Goal: Information Seeking & Learning: Learn about a topic

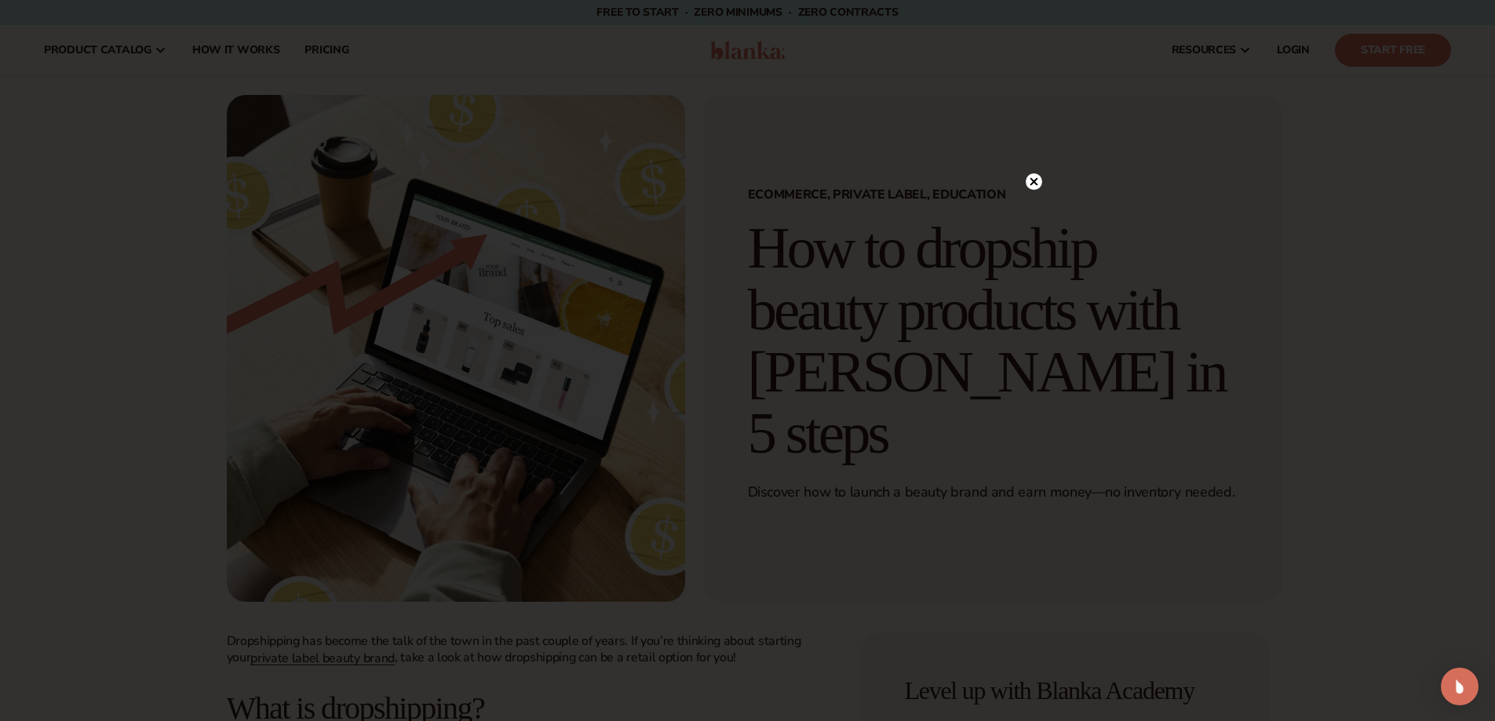
click at [1034, 180] on circle at bounding box center [1034, 181] width 16 height 16
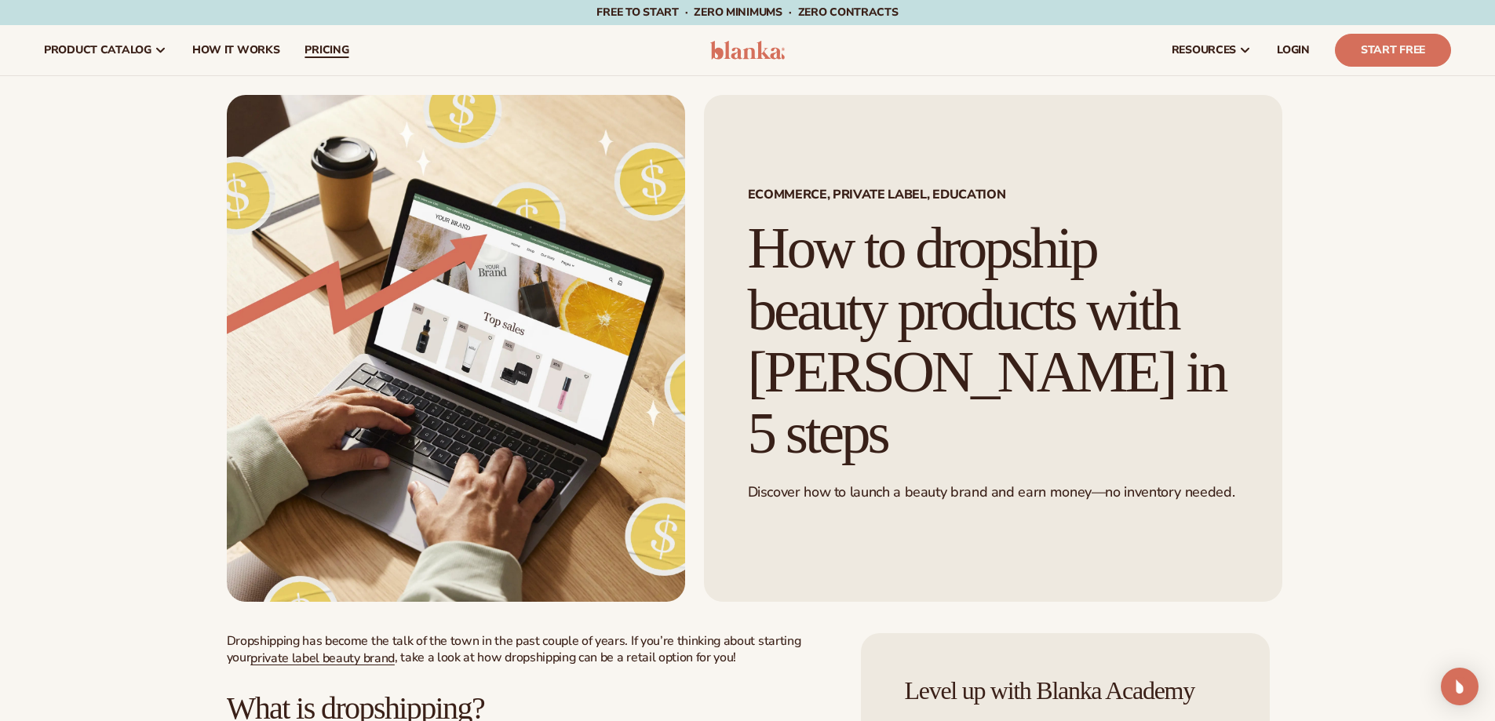
click at [331, 41] on link "pricing" at bounding box center [326, 50] width 69 height 50
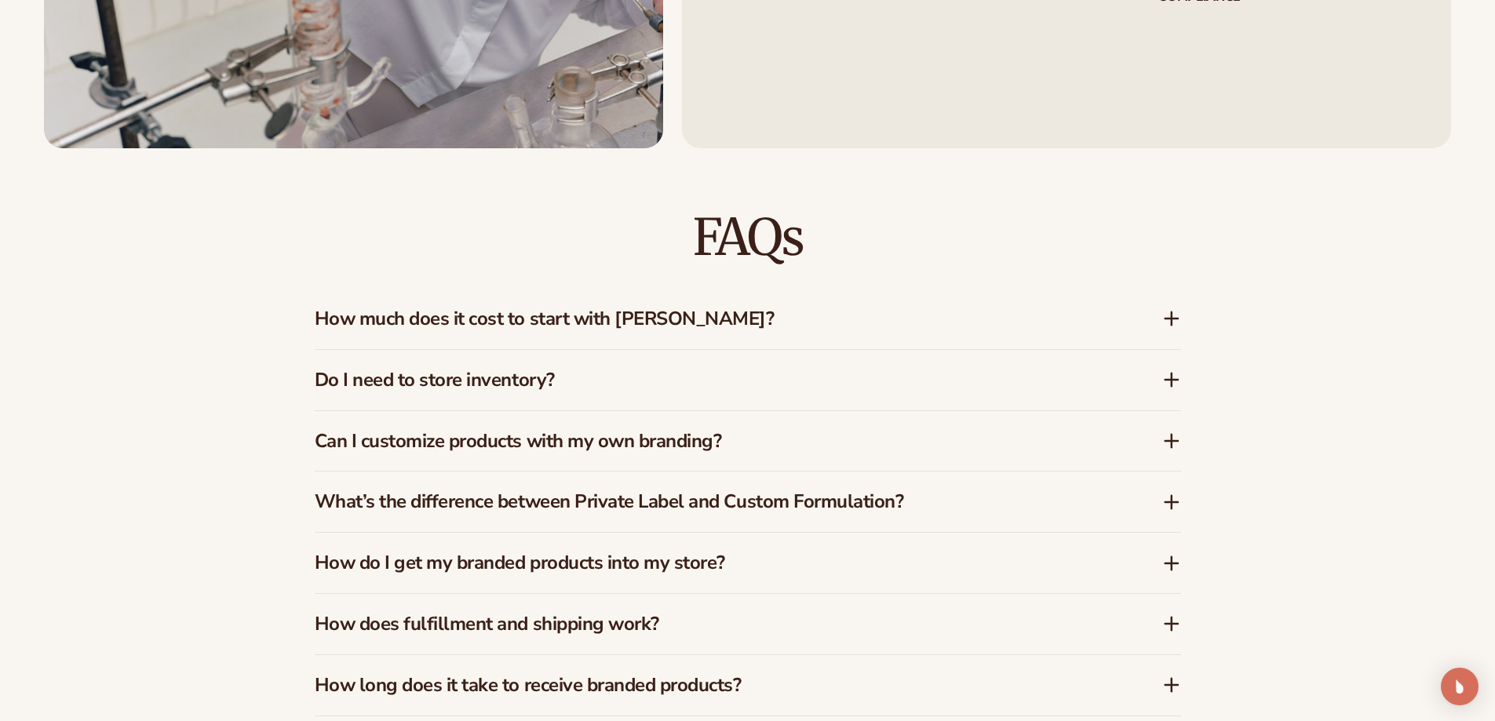
scroll to position [1491, 0]
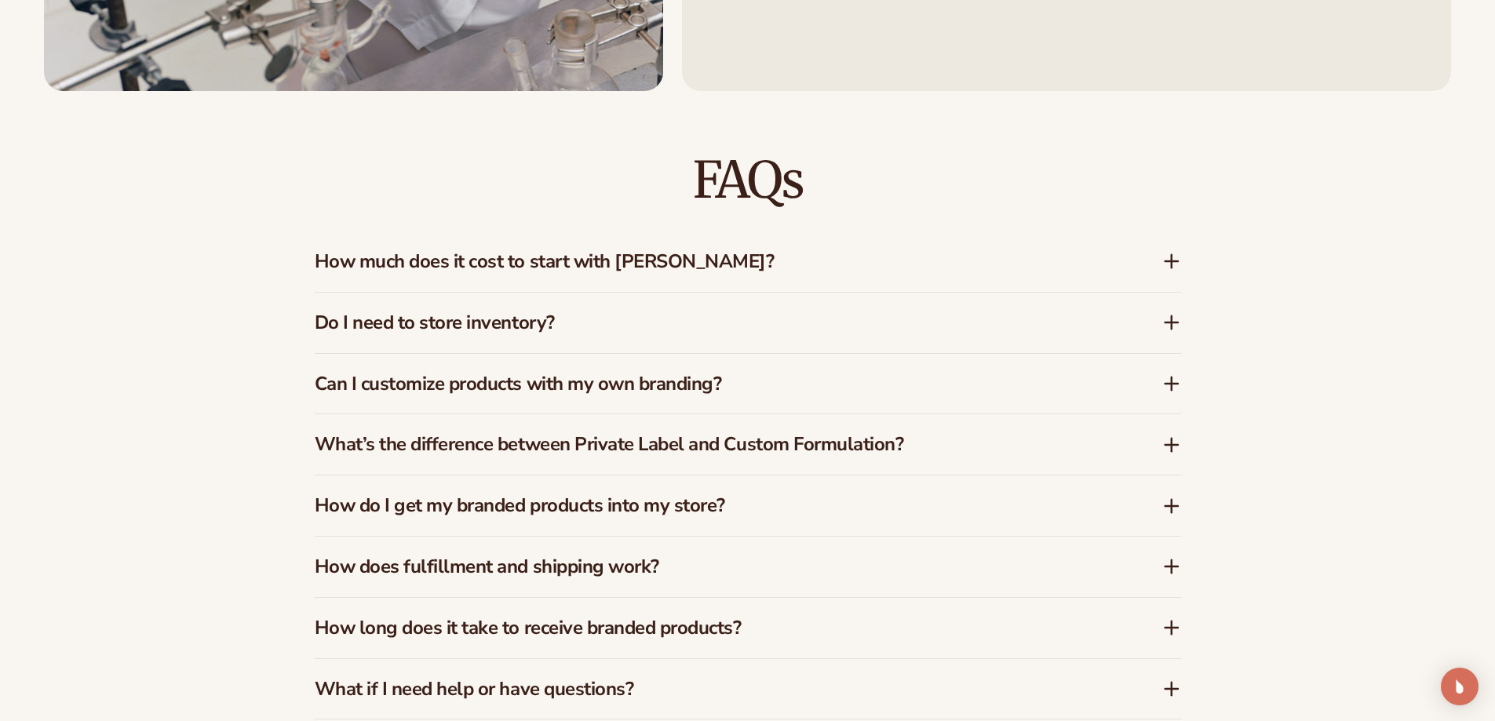
click at [574, 268] on h3 "How much does it cost to start with [PERSON_NAME]?" at bounding box center [715, 261] width 801 height 23
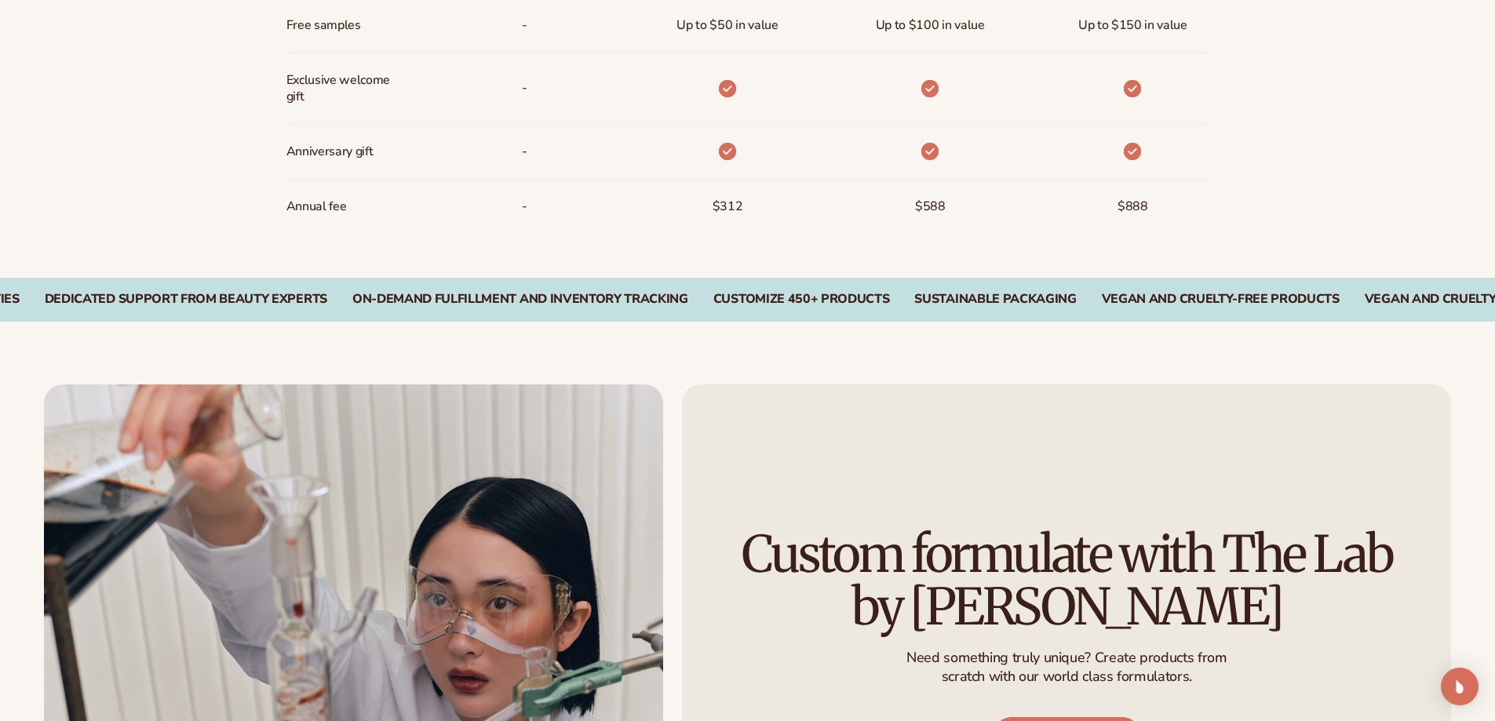
scroll to position [2423, 0]
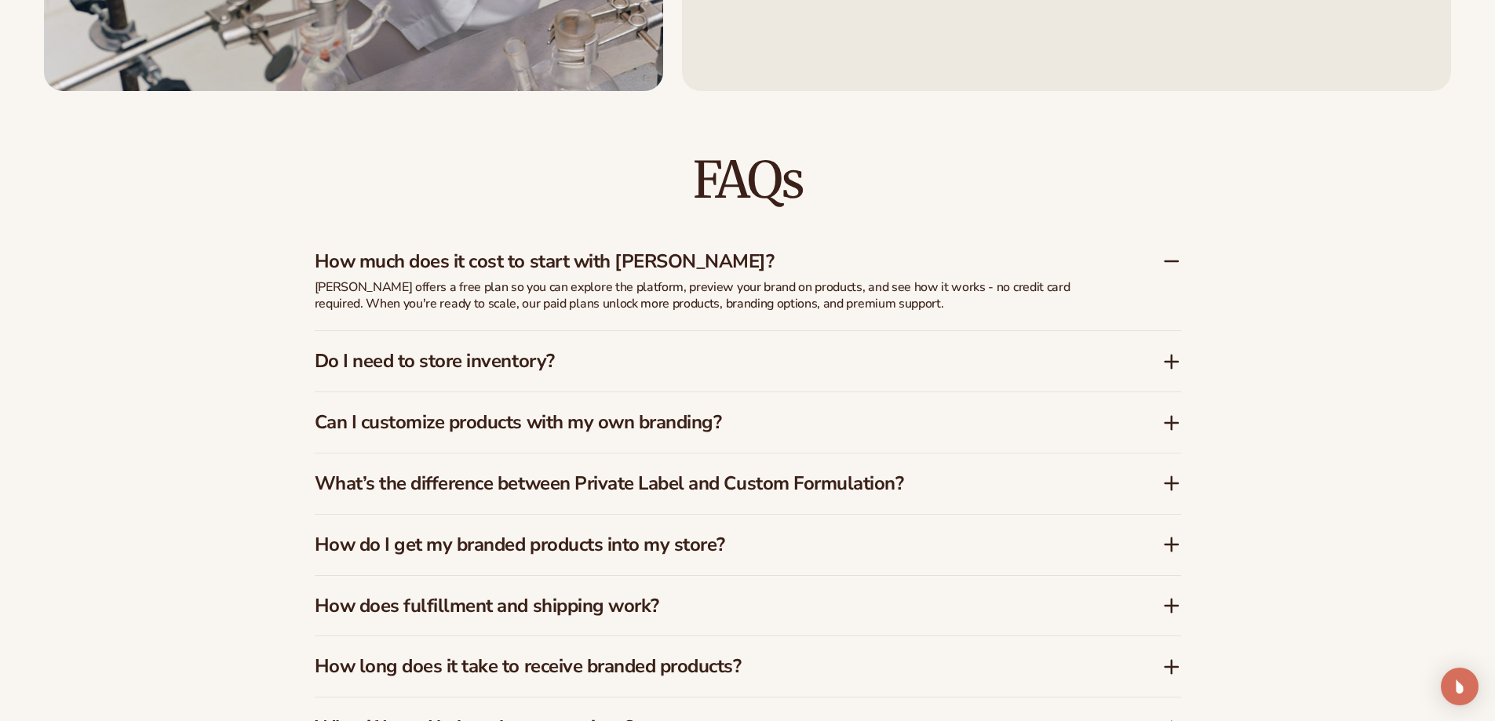
click at [614, 265] on h3 "How much does it cost to start with [PERSON_NAME]?" at bounding box center [715, 261] width 801 height 23
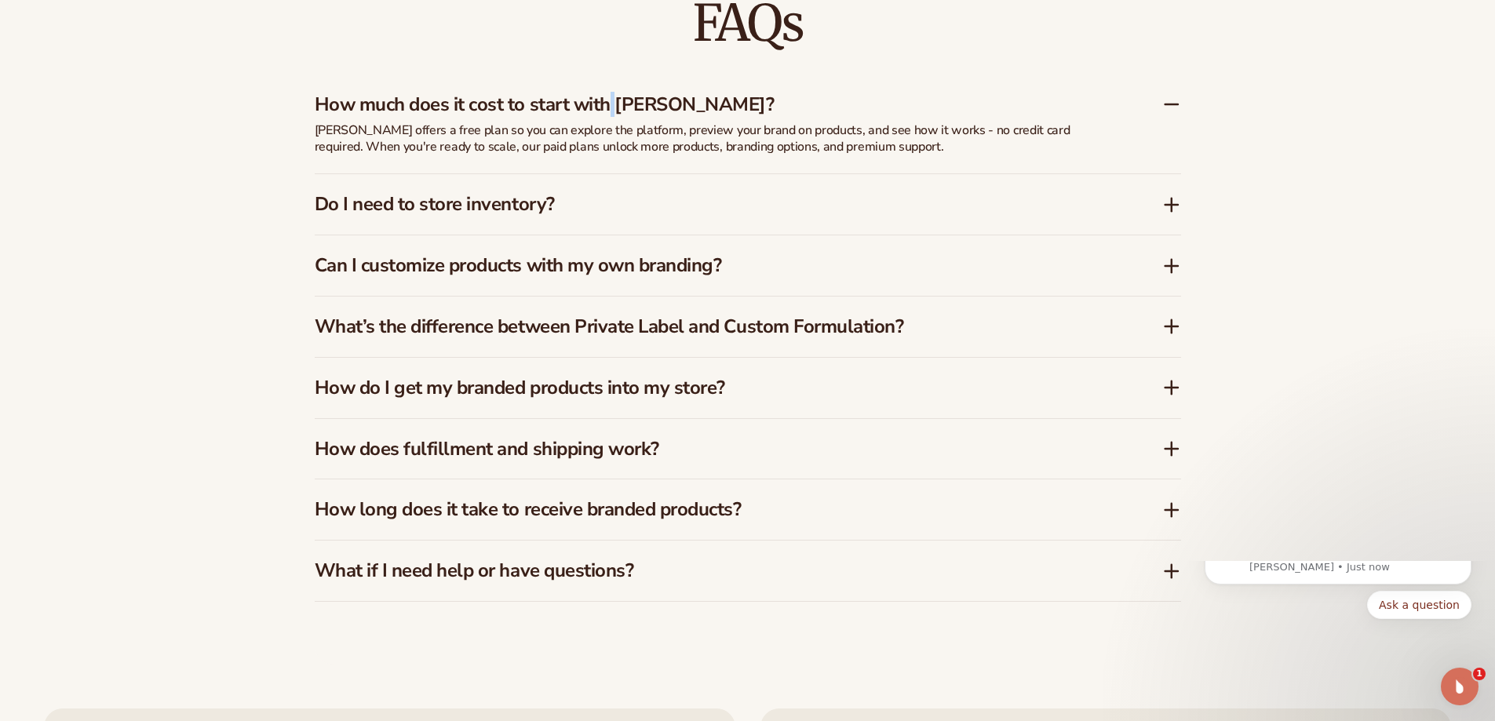
scroll to position [0, 0]
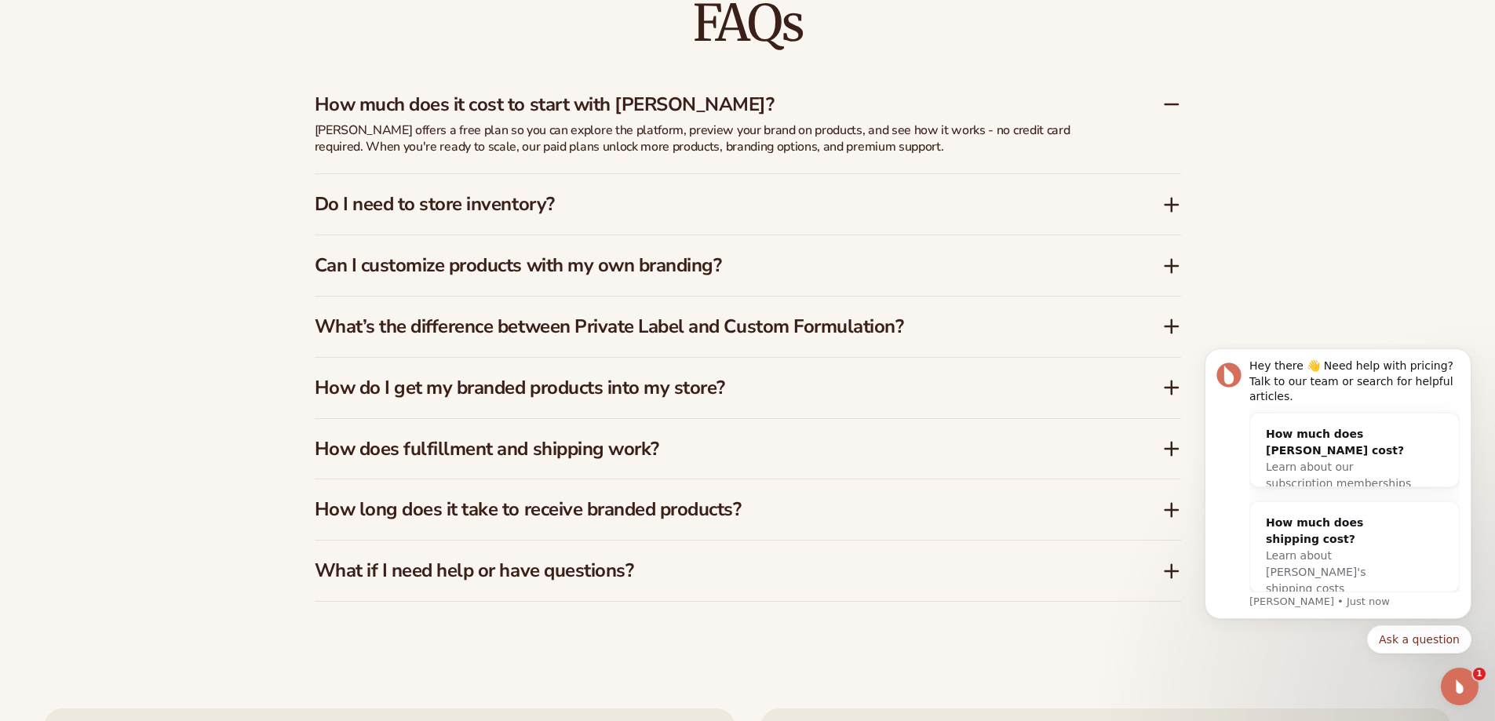
click at [614, 265] on h3 "Can I customize products with my own branding?" at bounding box center [715, 265] width 801 height 23
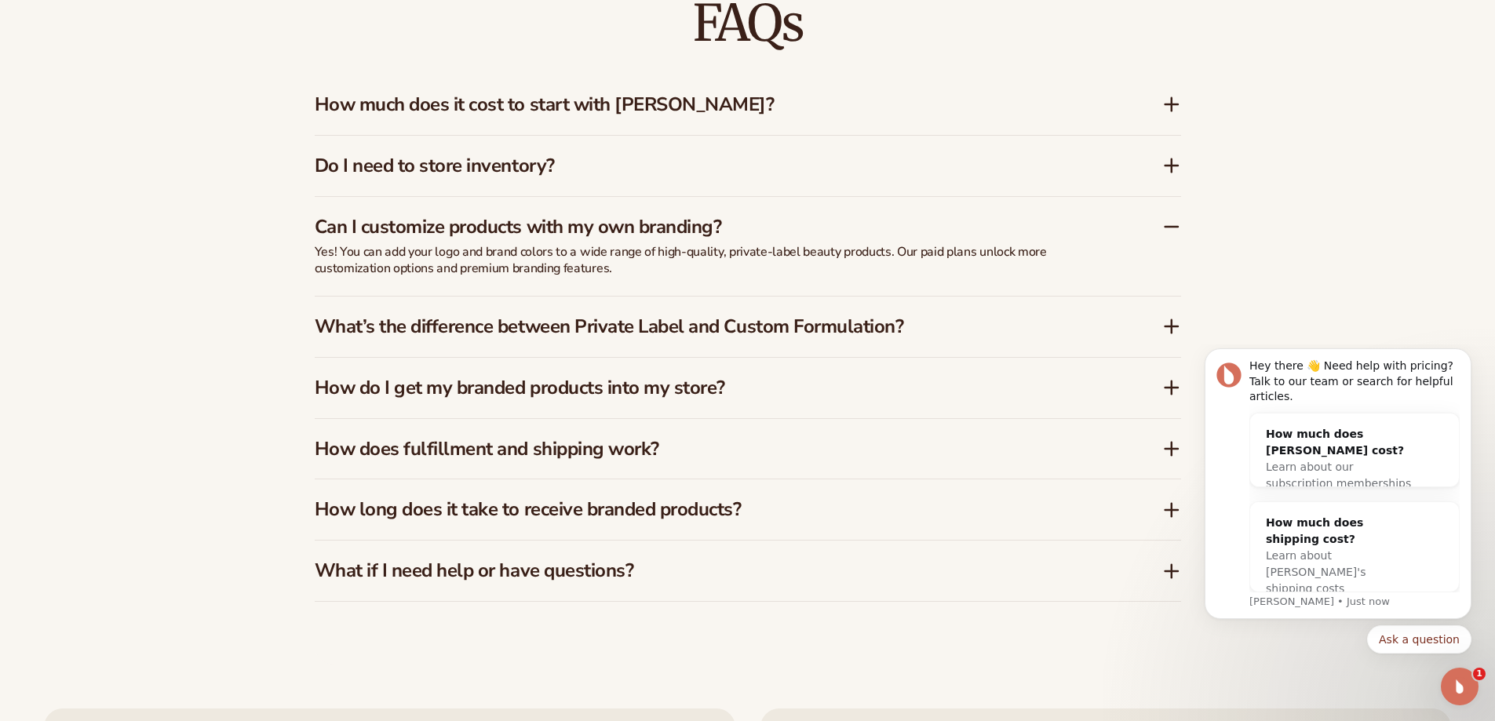
click at [524, 316] on h3 "What’s the difference between Private Label and Custom Formulation?" at bounding box center [715, 327] width 801 height 23
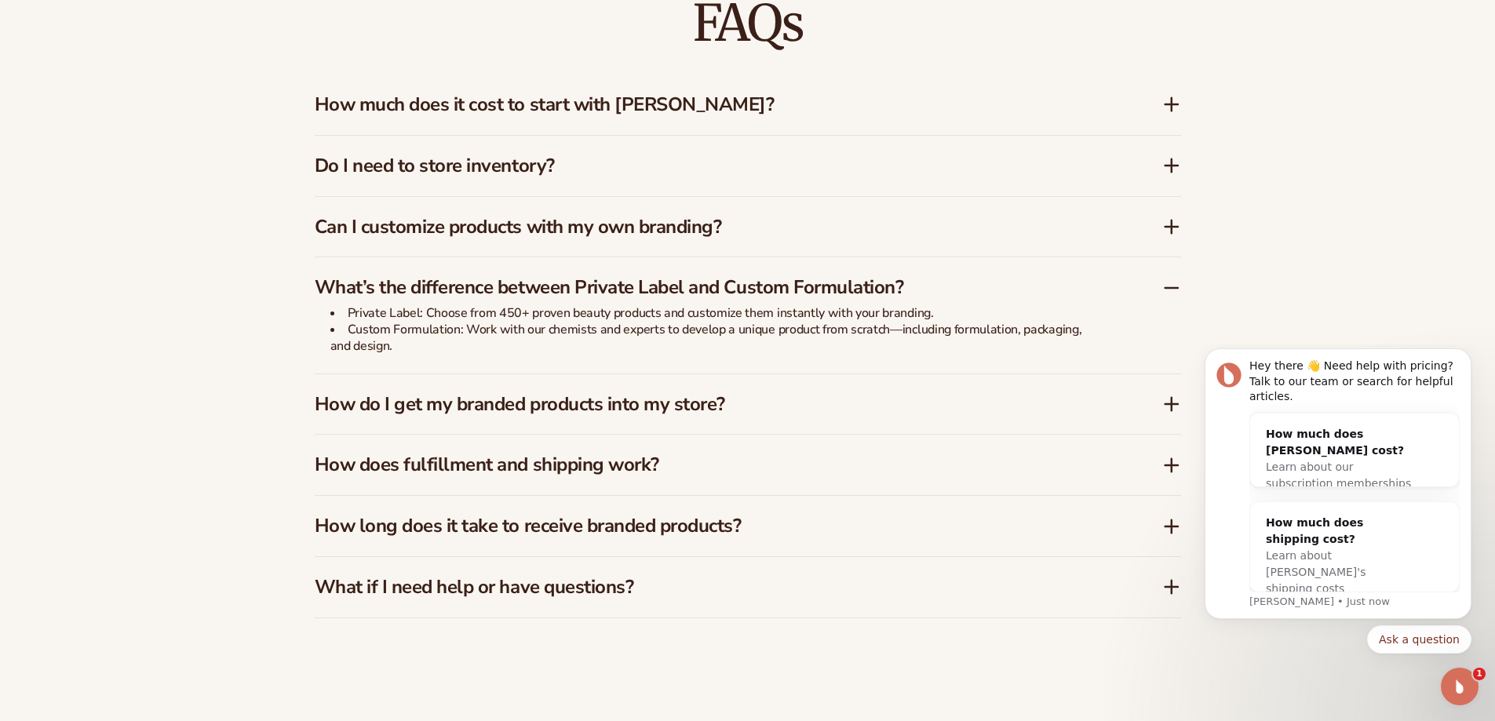
click at [535, 407] on h3 "How do I get my branded products into my store?" at bounding box center [715, 404] width 801 height 23
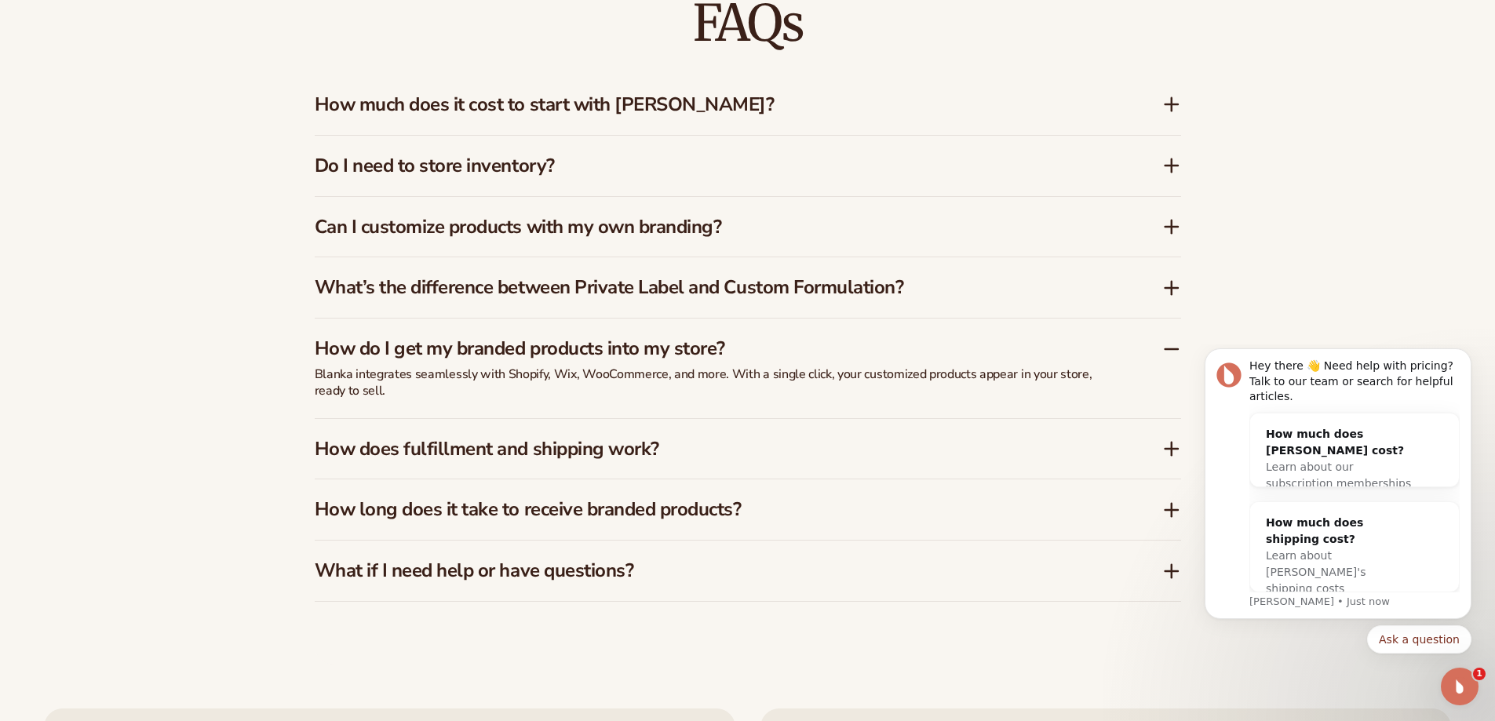
click at [447, 447] on h3 "How does fulfillment and shipping work?" at bounding box center [715, 449] width 801 height 23
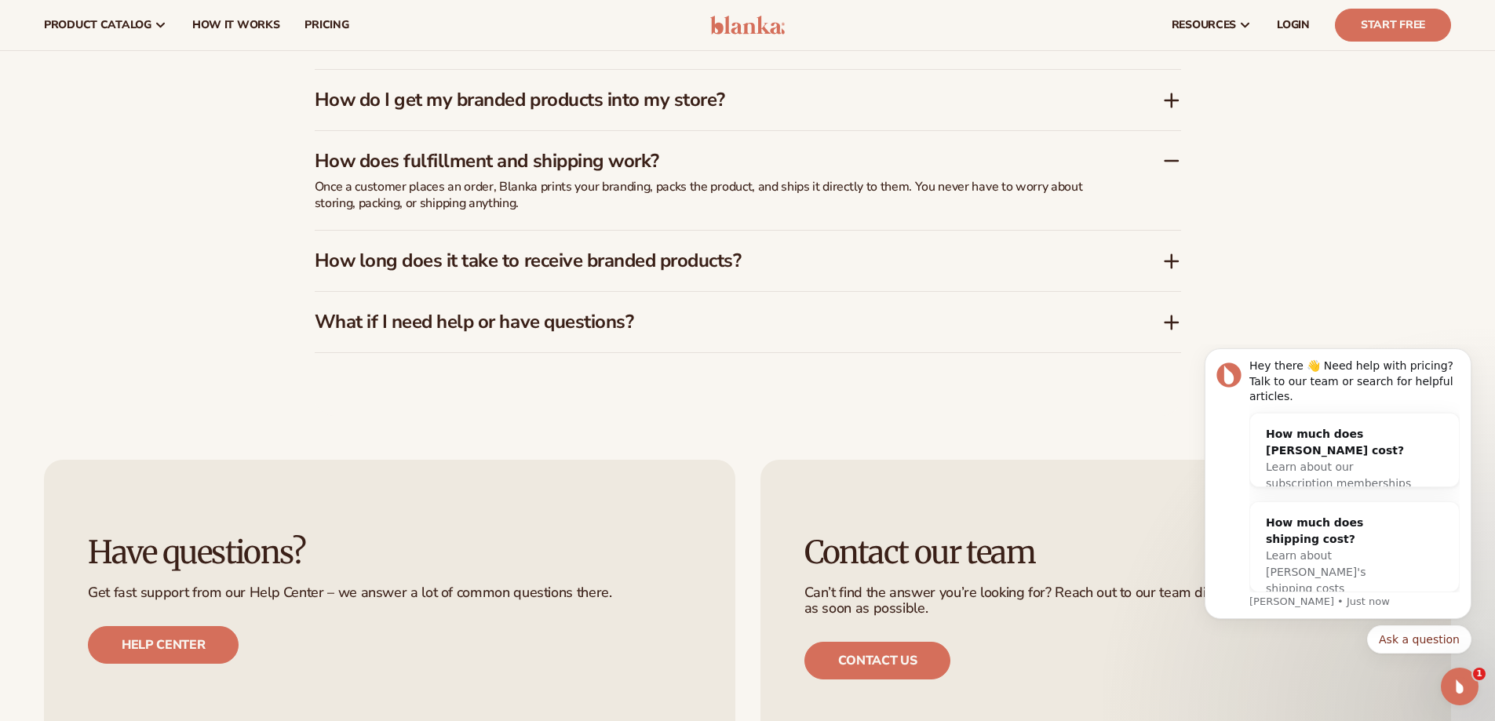
scroll to position [2815, 0]
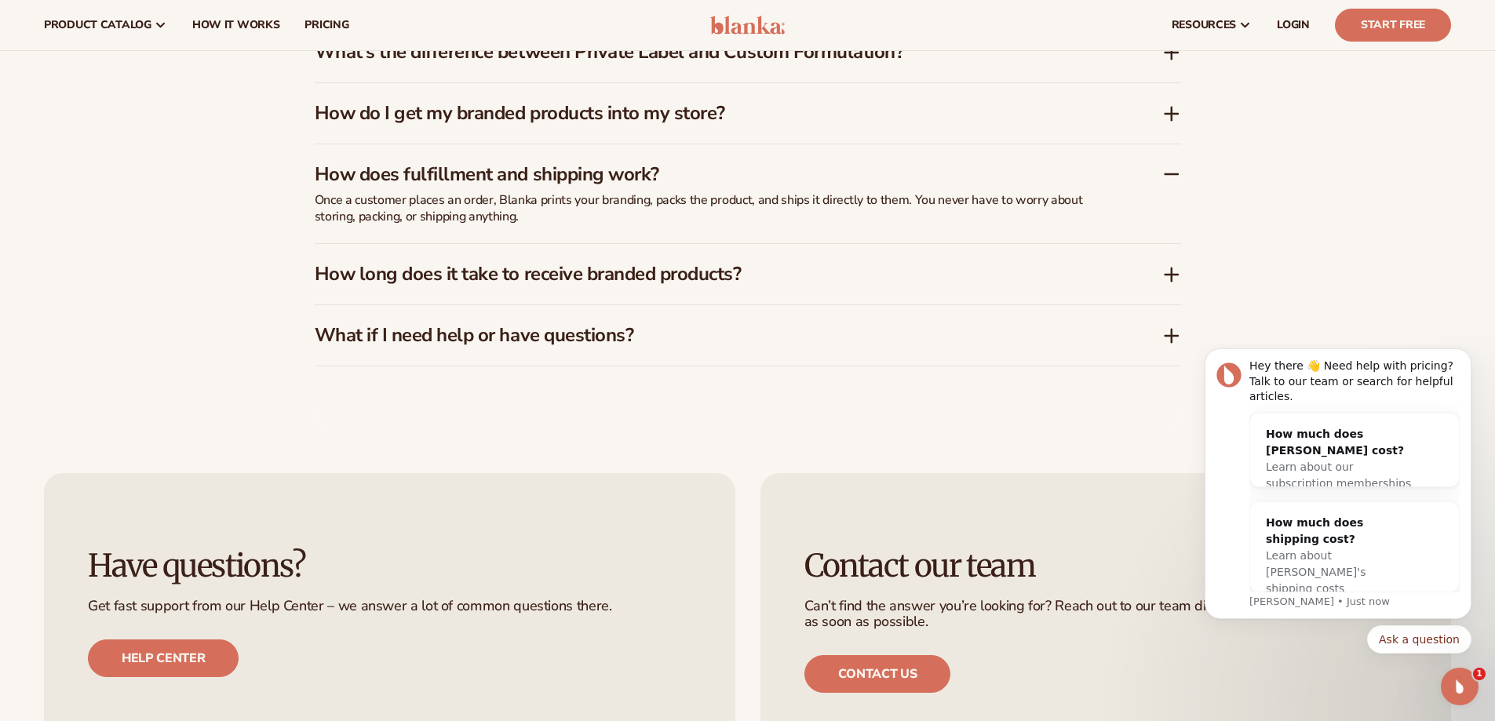
click at [474, 274] on h3 "How long does it take to receive branded products?" at bounding box center [715, 274] width 801 height 23
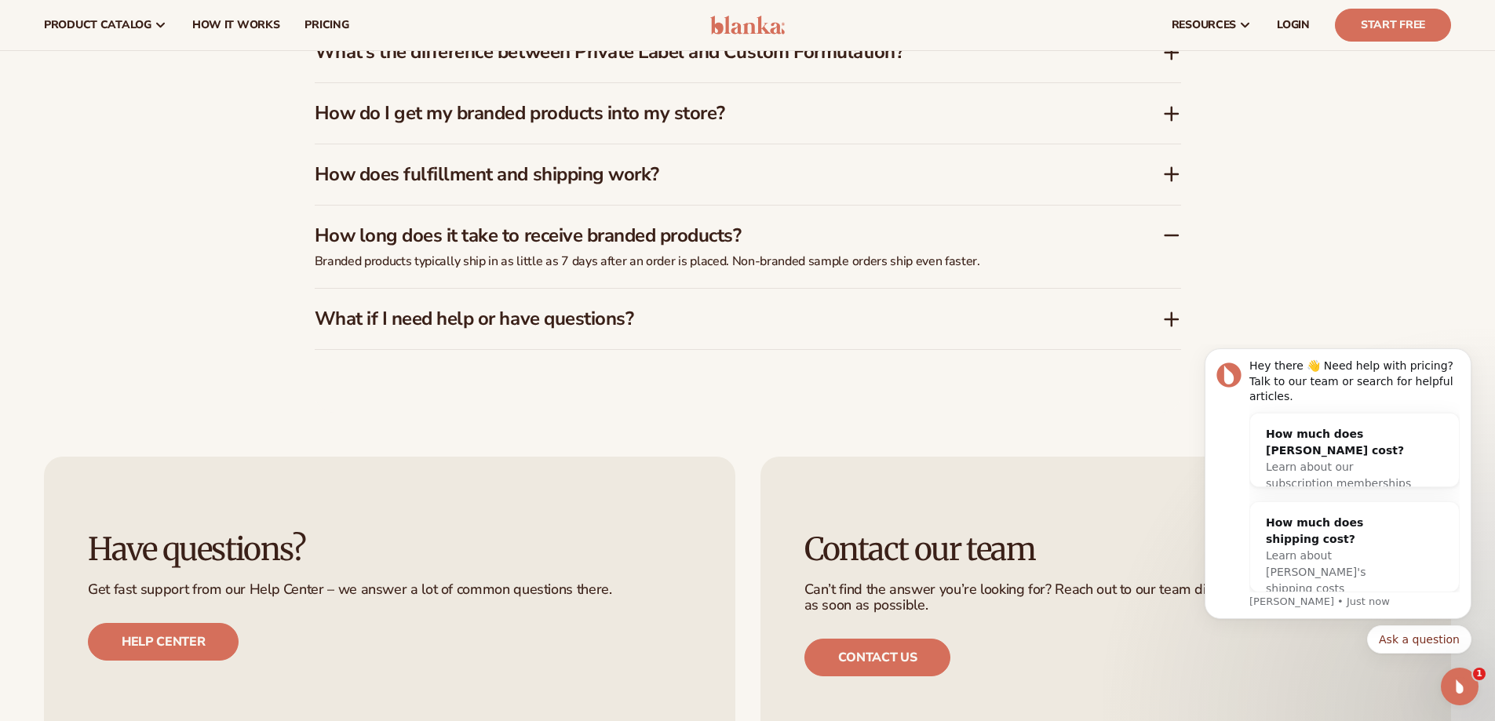
click at [485, 316] on h3 "What if I need help or have questions?" at bounding box center [715, 319] width 801 height 23
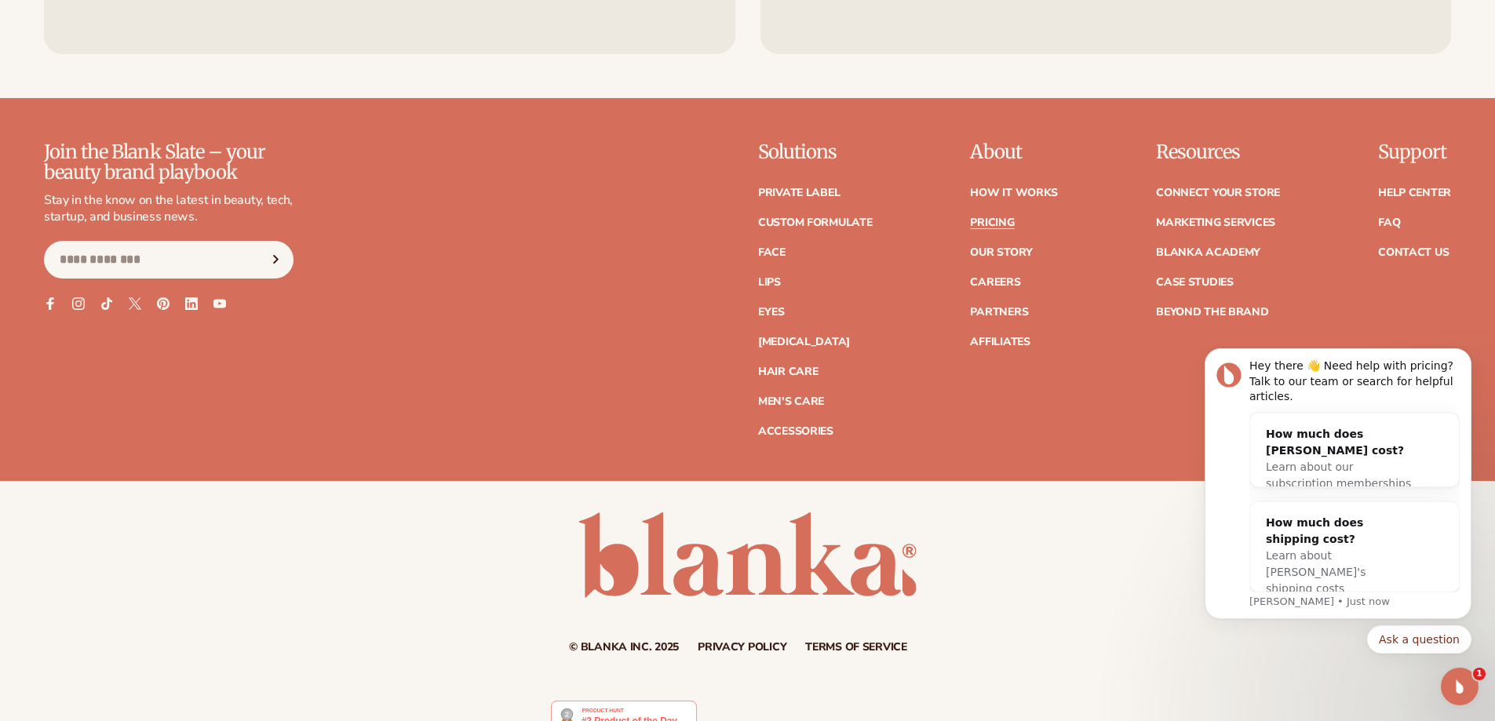
scroll to position [3570, 0]
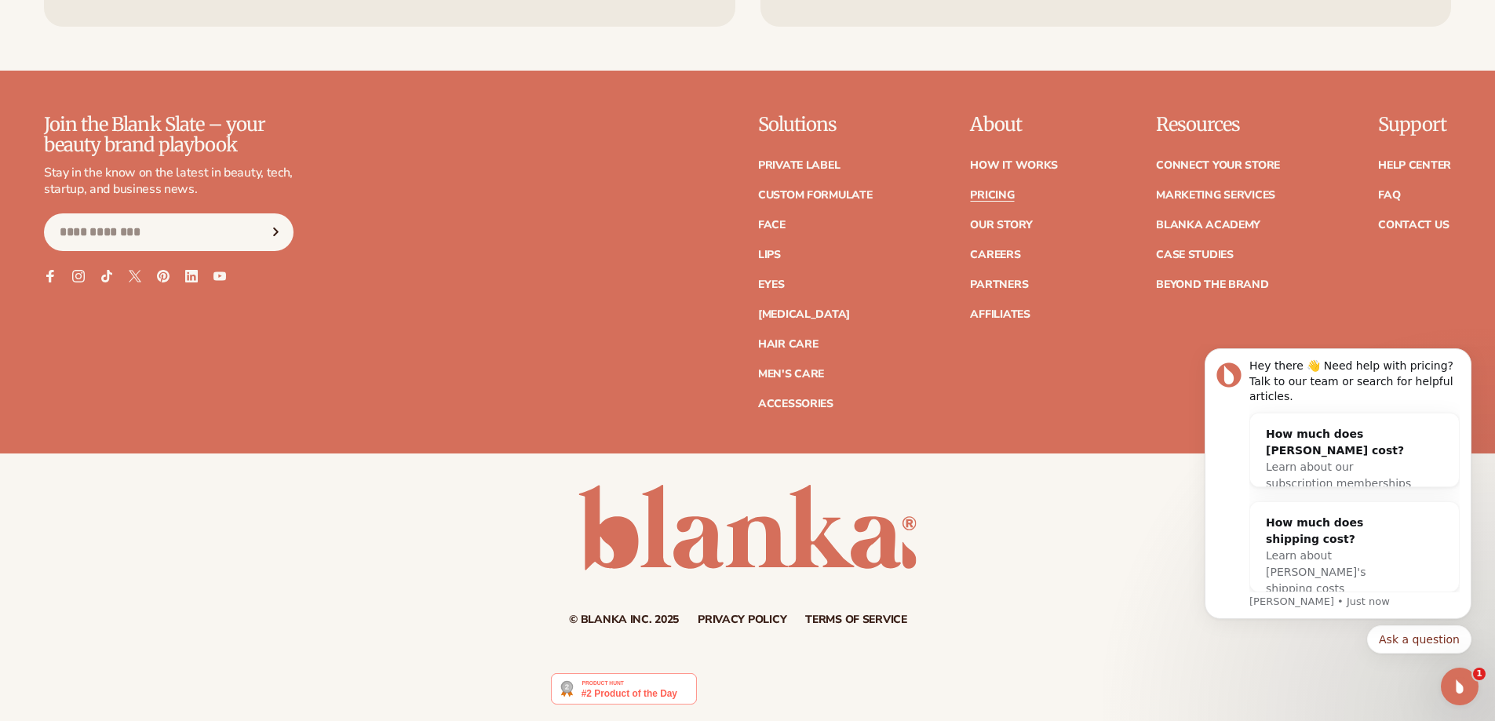
click at [992, 187] on ul "How It Works Pricing Our Story Careers Partners Affiliates" at bounding box center [1014, 232] width 88 height 176
click at [992, 191] on link "Pricing" at bounding box center [992, 195] width 44 height 11
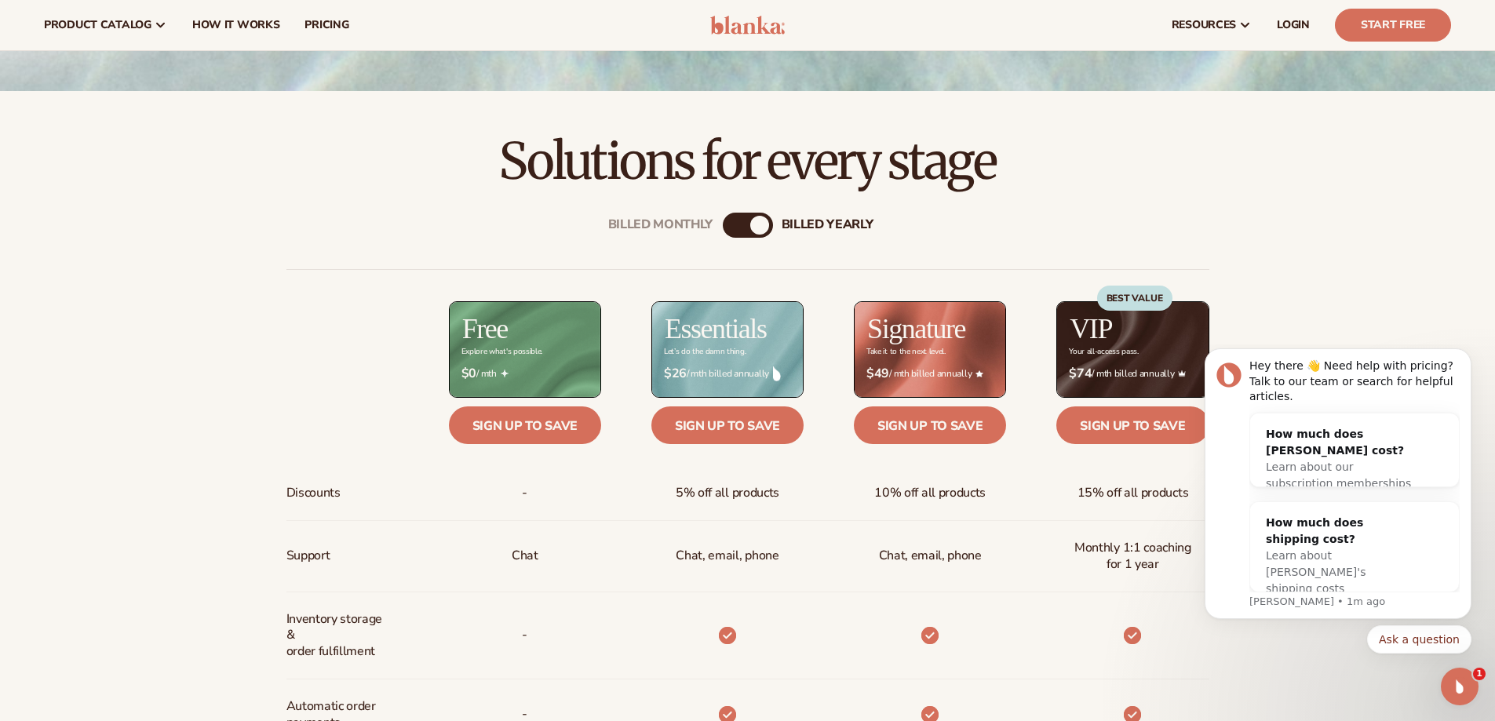
scroll to position [392, 0]
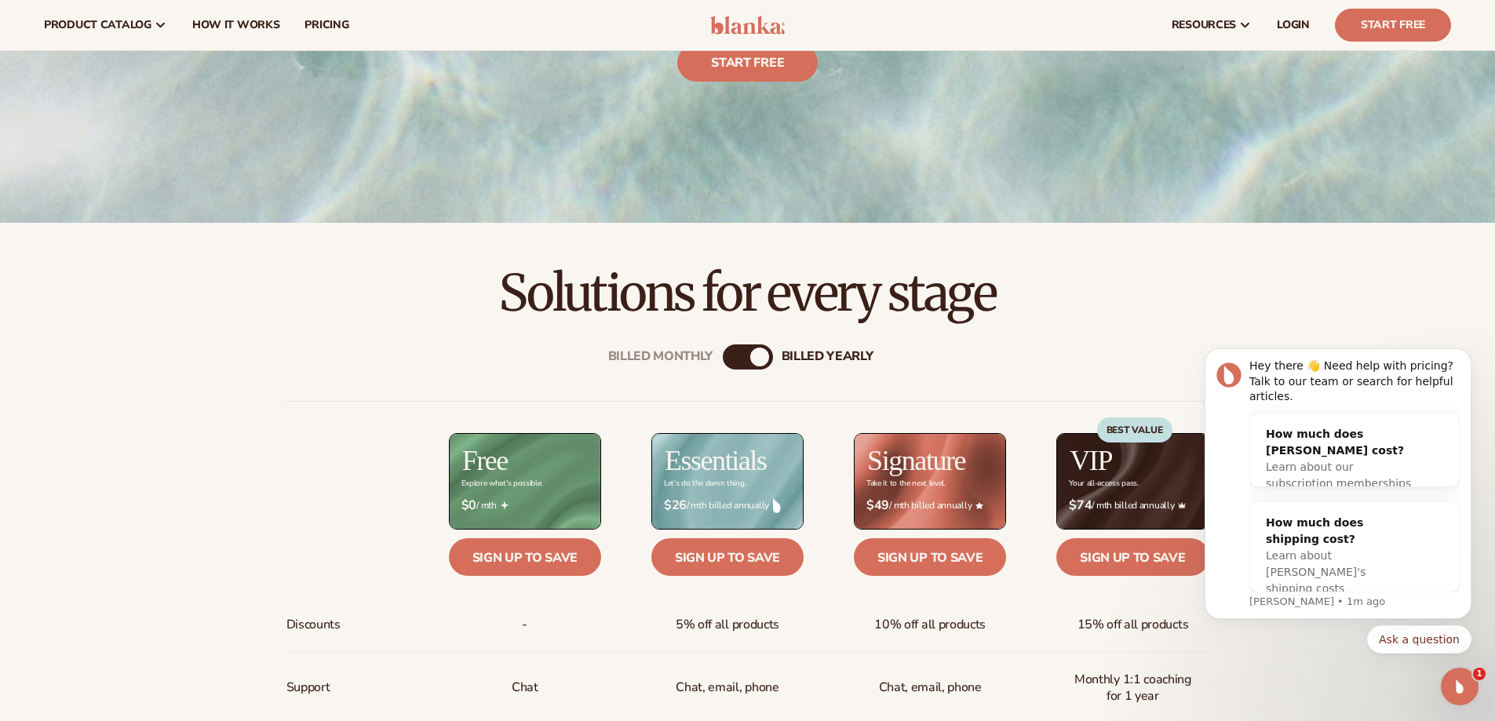
click at [732, 358] on div "Billed Monthly" at bounding box center [732, 357] width 19 height 19
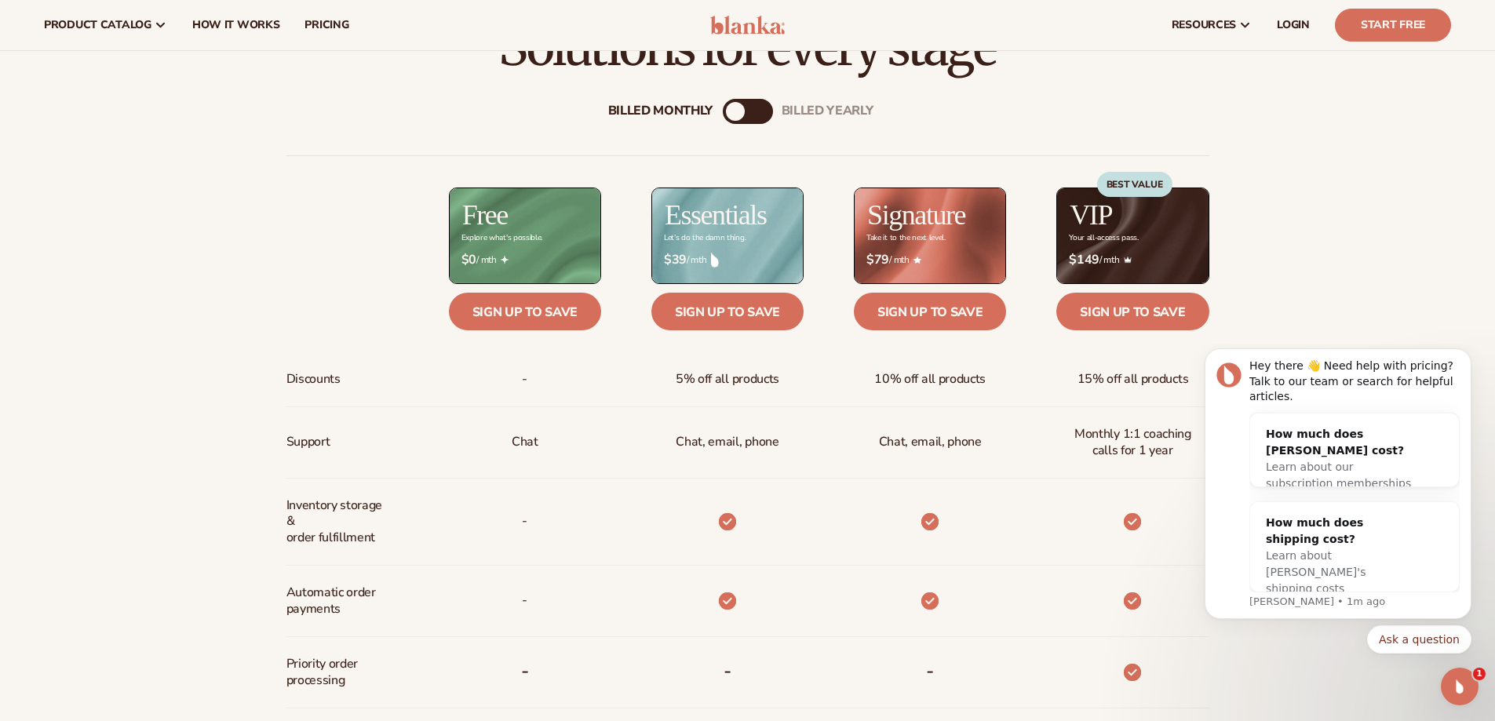
scroll to position [549, 0]
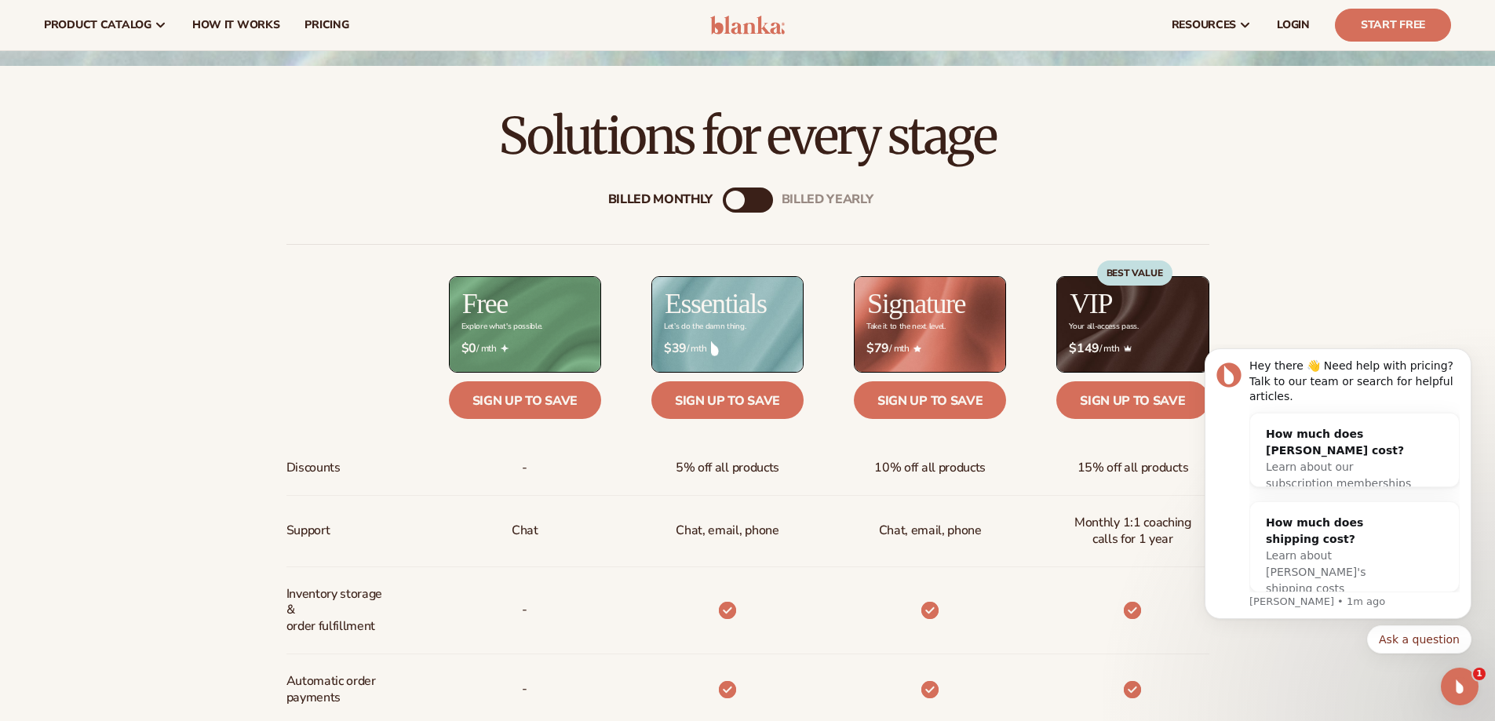
click at [775, 197] on div "Billed Monthly billed Yearly Billed Monthly billed Yearly Discounts Support Inv…" at bounding box center [748, 688] width 1011 height 1053
click at [773, 197] on div "Billed Monthly billed Yearly Billed Monthly billed Yearly Discounts Support Inv…" at bounding box center [748, 688] width 1011 height 1053
click at [772, 199] on div "billed Yearly" at bounding box center [763, 200] width 19 height 19
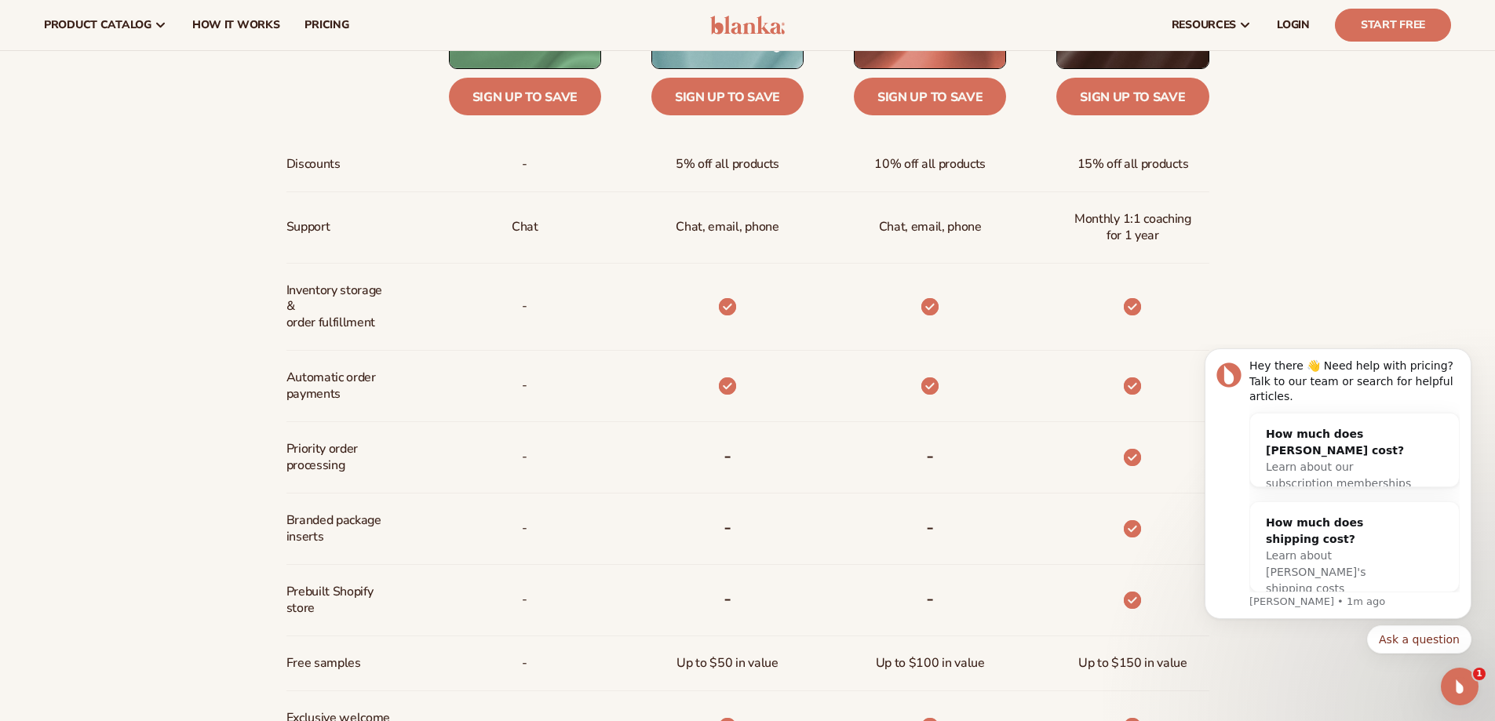
scroll to position [706, 0]
